Goal: Information Seeking & Learning: Learn about a topic

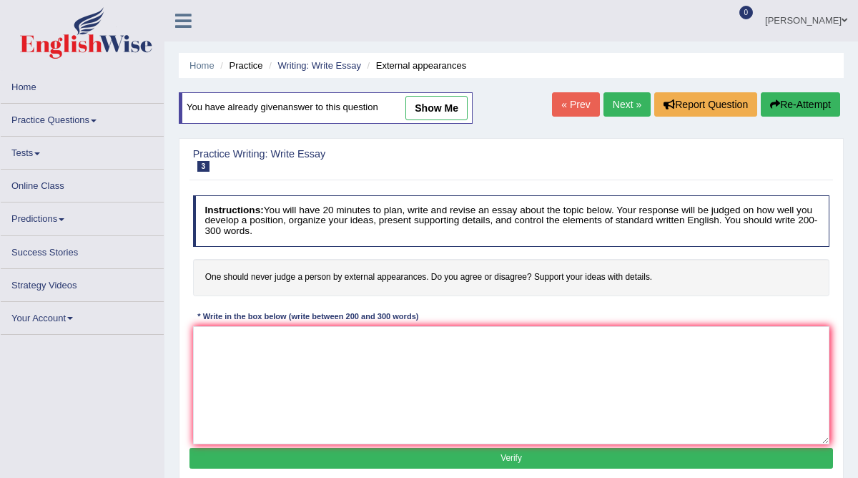
click at [97, 119] on span at bounding box center [94, 120] width 6 height 3
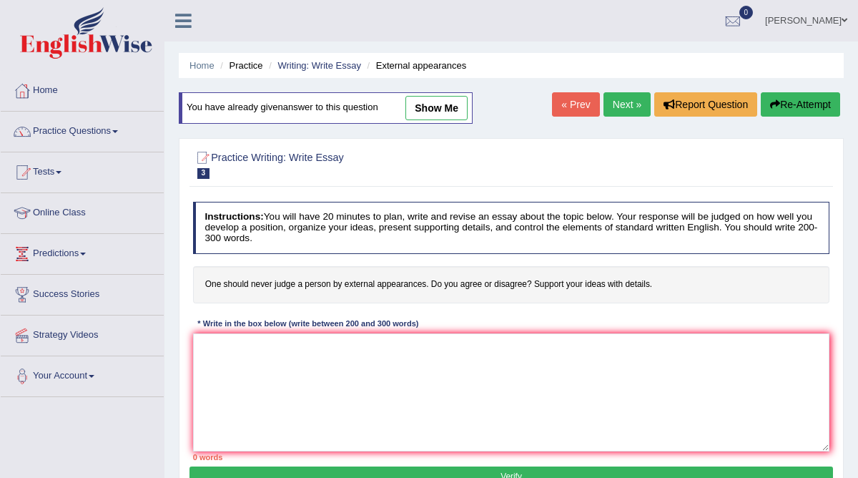
click at [124, 128] on link "Practice Questions" at bounding box center [82, 130] width 163 height 36
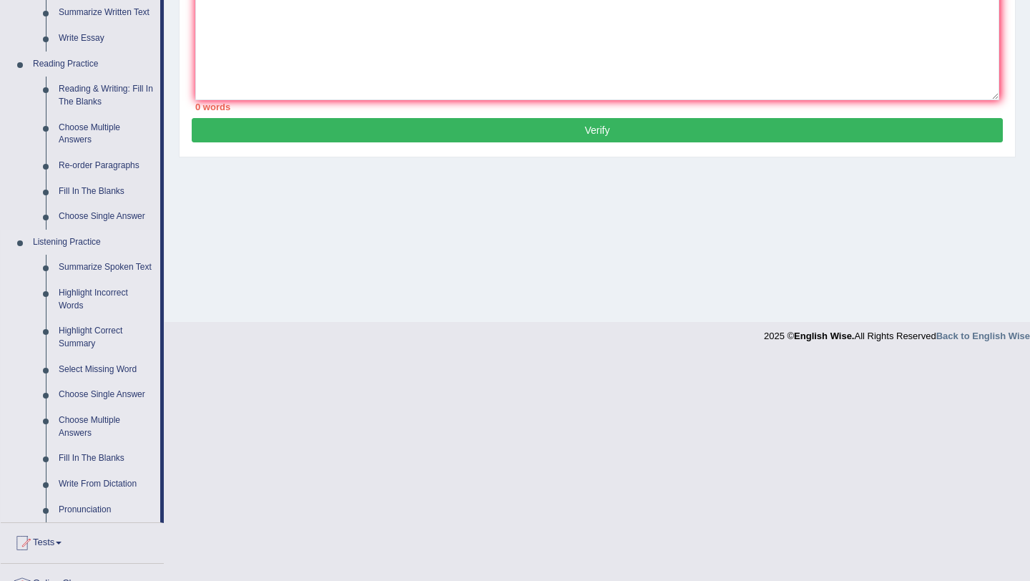
scroll to position [395, 0]
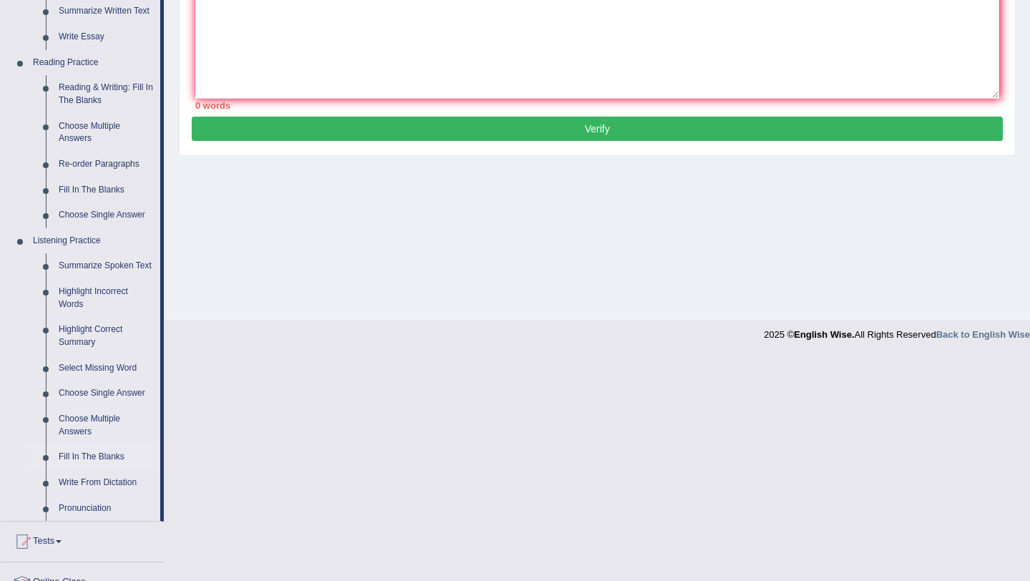
click at [112, 467] on link "Fill In The Blanks" at bounding box center [106, 457] width 108 height 26
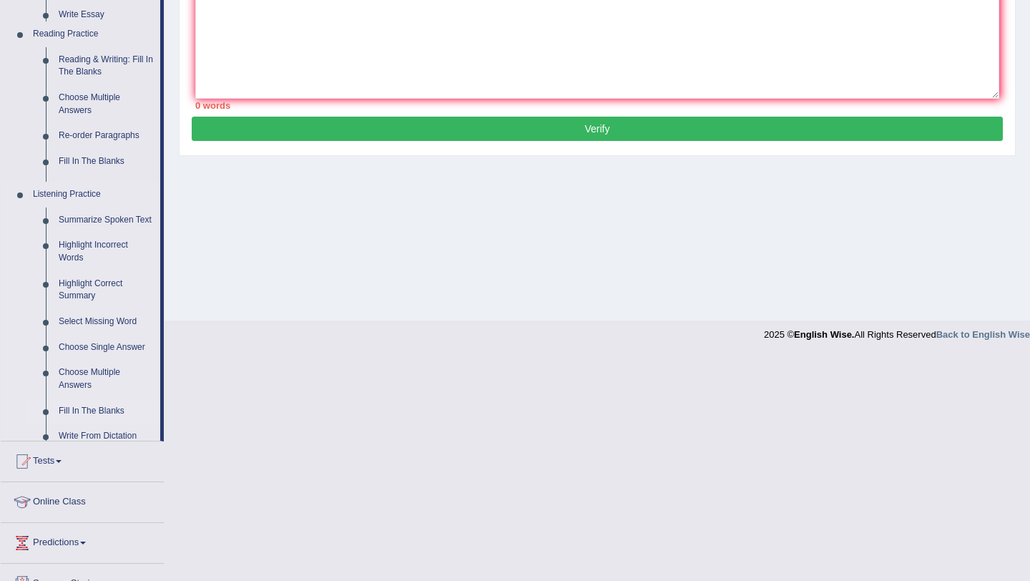
scroll to position [170, 0]
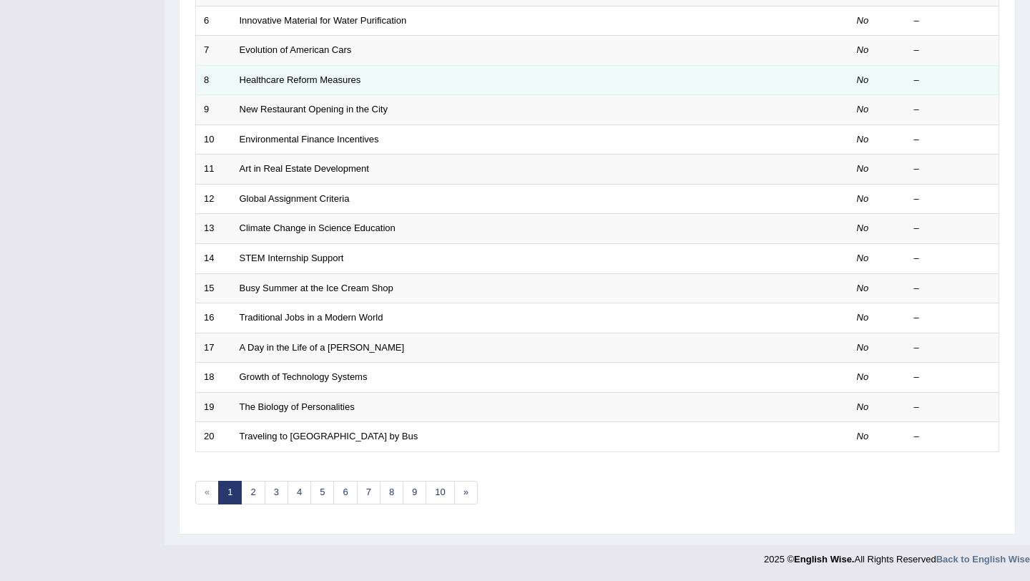
scroll to position [366, 0]
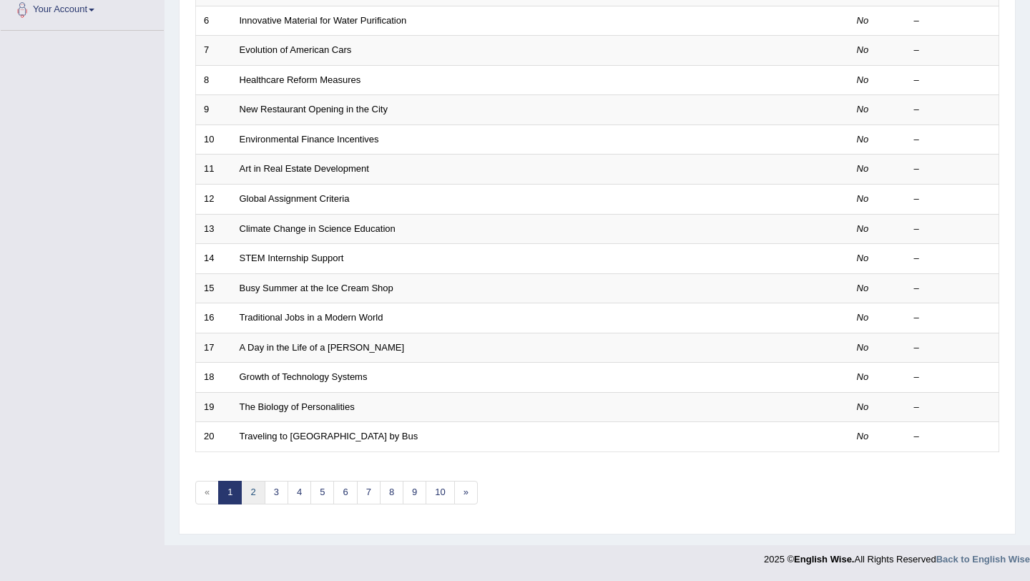
click at [255, 494] on link "2" at bounding box center [253, 493] width 24 height 24
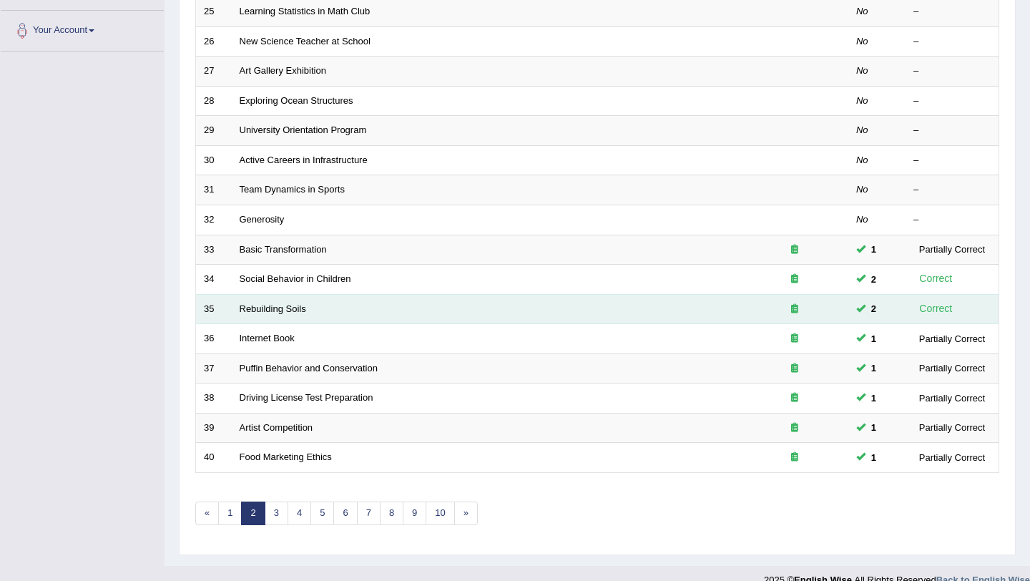
scroll to position [366, 0]
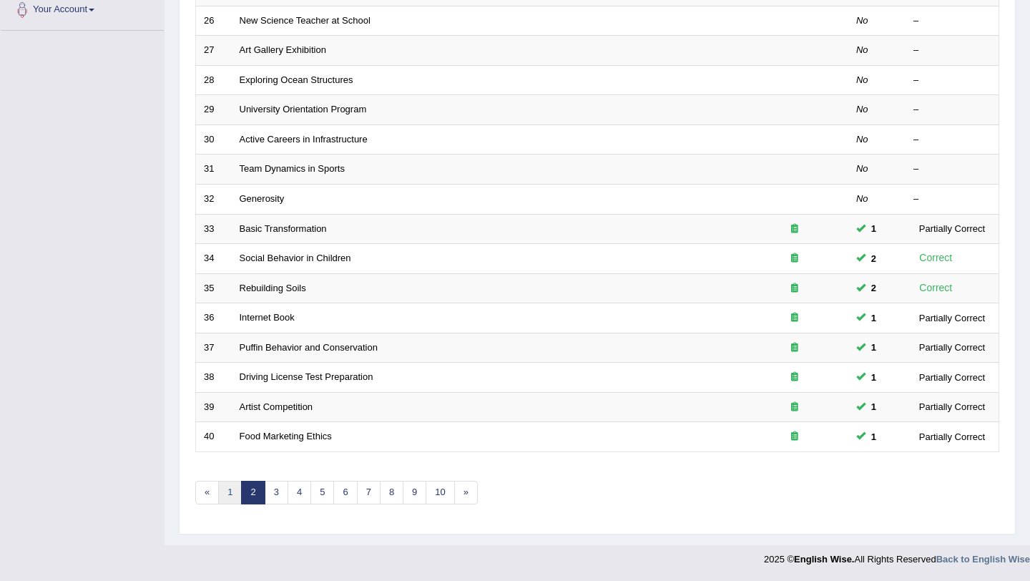
click at [232, 488] on link "1" at bounding box center [230, 493] width 24 height 24
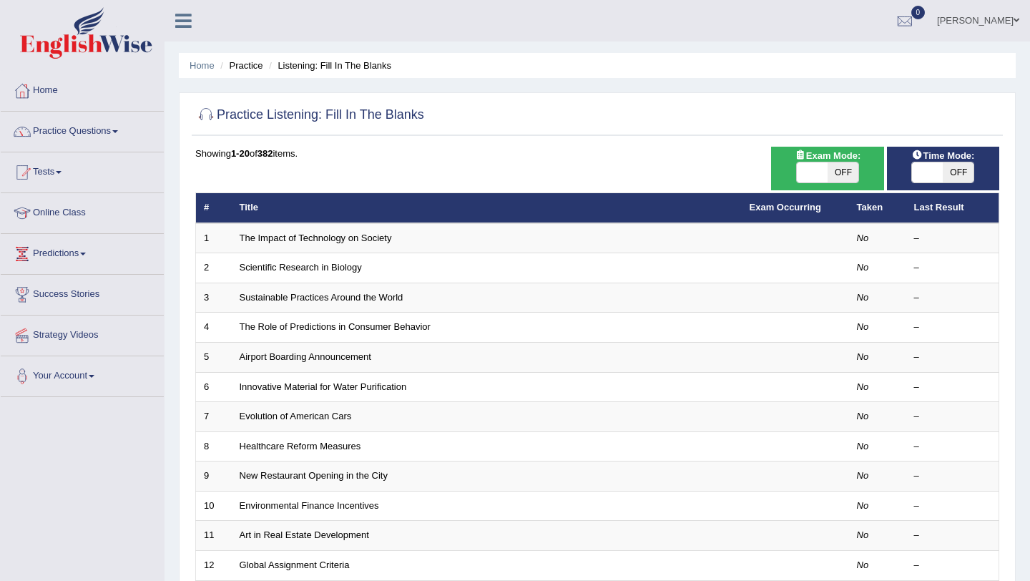
click at [76, 214] on link "Online Class" at bounding box center [82, 211] width 163 height 36
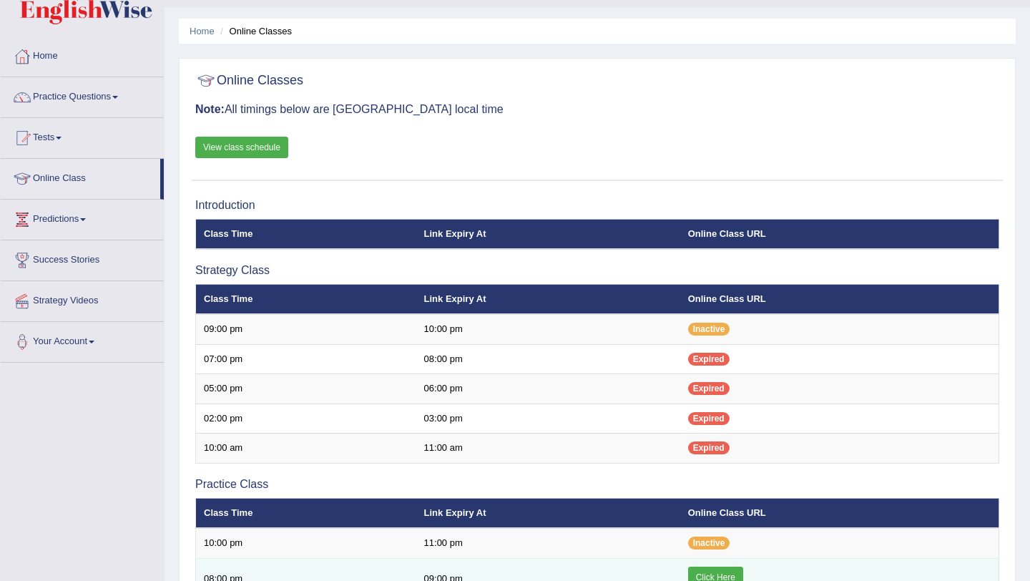
scroll to position [77, 0]
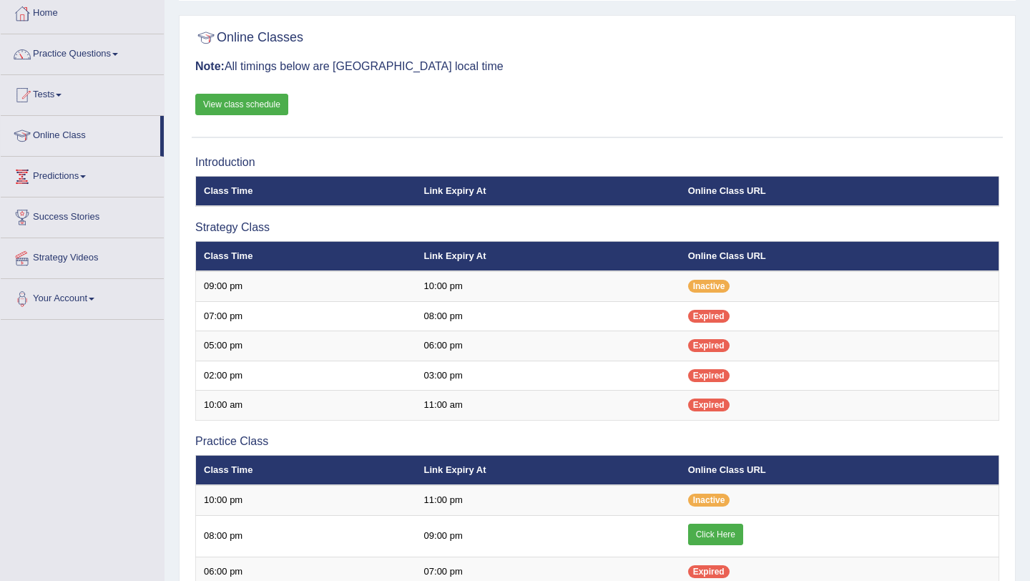
click at [250, 104] on link "View class schedule" at bounding box center [241, 104] width 93 height 21
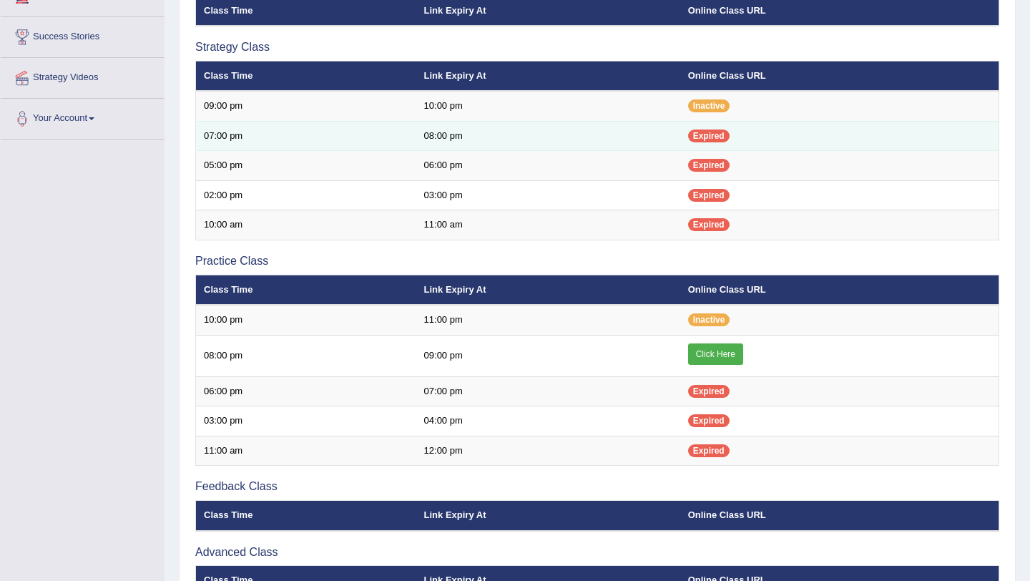
scroll to position [259, 0]
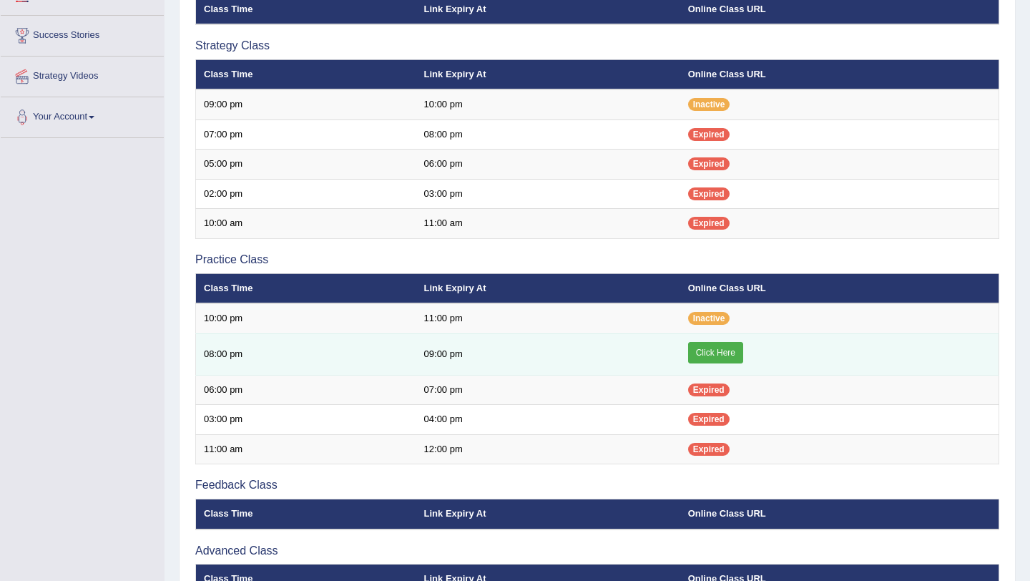
click at [726, 352] on link "Click Here" at bounding box center [715, 352] width 55 height 21
